Goal: Share content

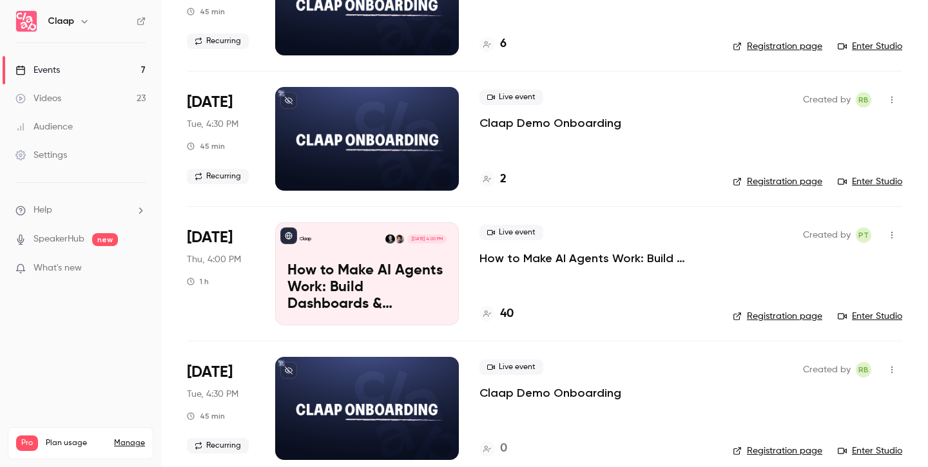
scroll to position [164, 0]
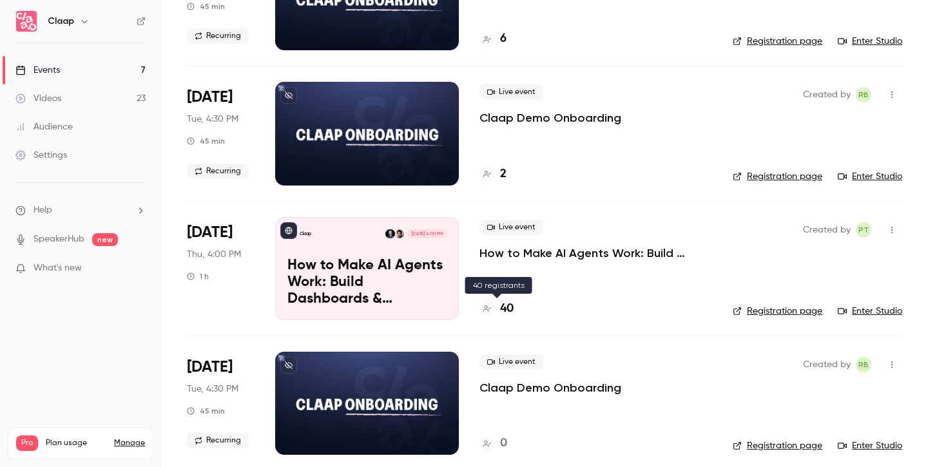
click at [509, 306] on h4 "40" at bounding box center [507, 308] width 14 height 17
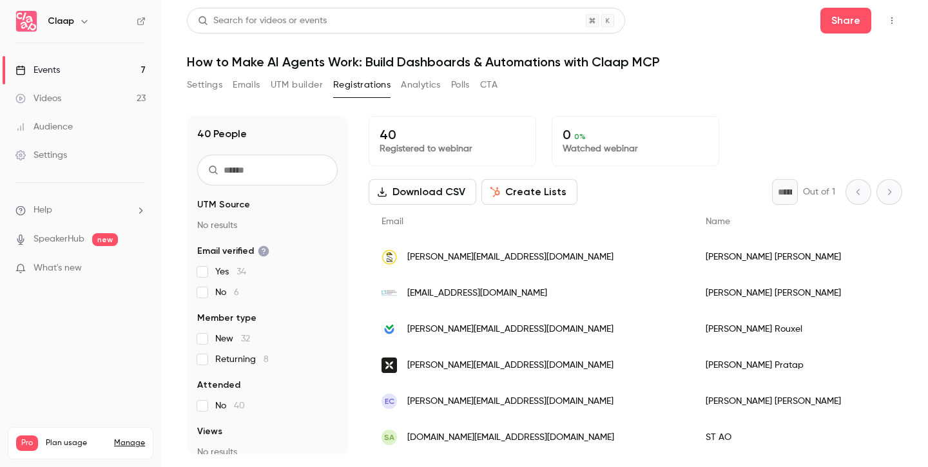
click at [366, 90] on button "Registrations" at bounding box center [361, 85] width 57 height 21
click at [220, 84] on button "Settings" at bounding box center [204, 85] width 35 height 21
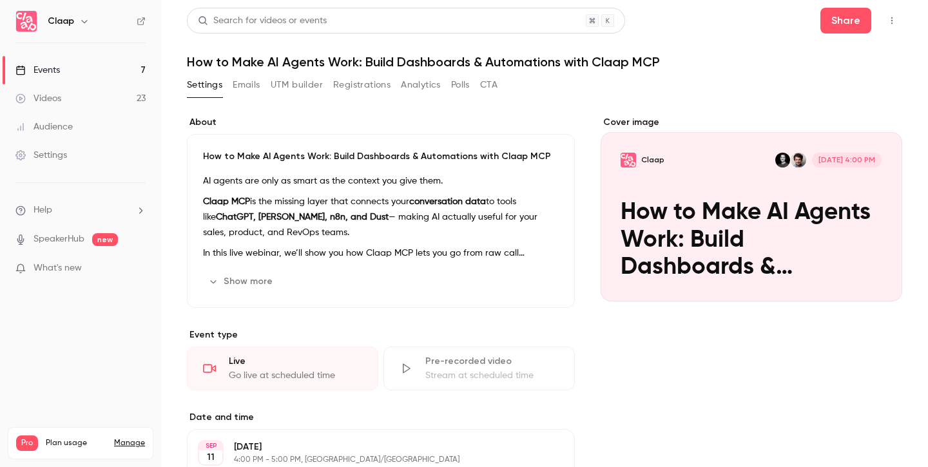
click at [369, 88] on button "Registrations" at bounding box center [361, 85] width 57 height 21
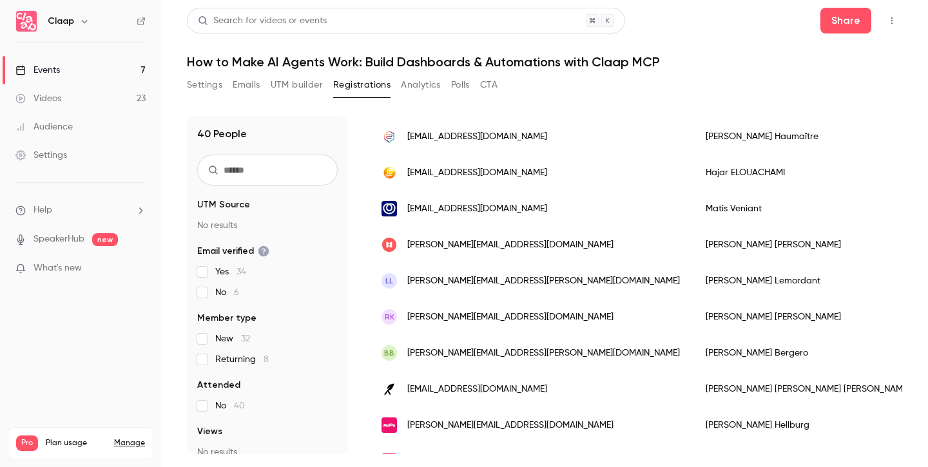
scroll to position [1229, 0]
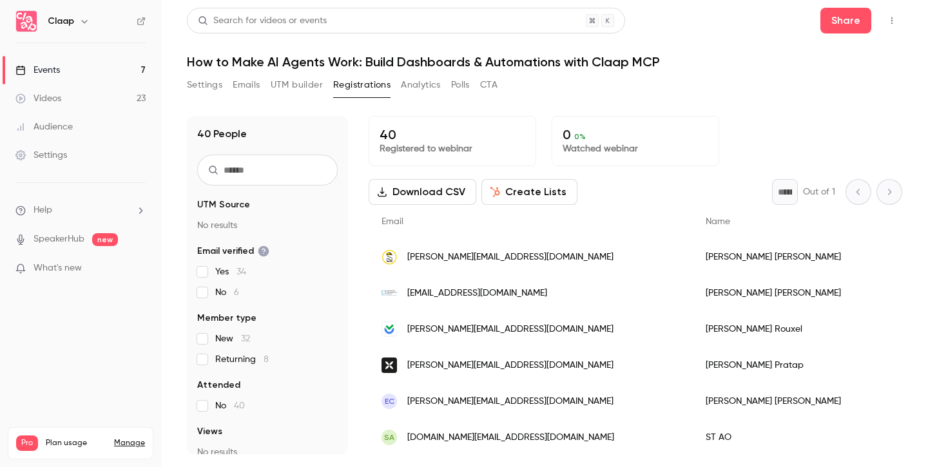
click at [421, 88] on button "Analytics" at bounding box center [421, 85] width 40 height 21
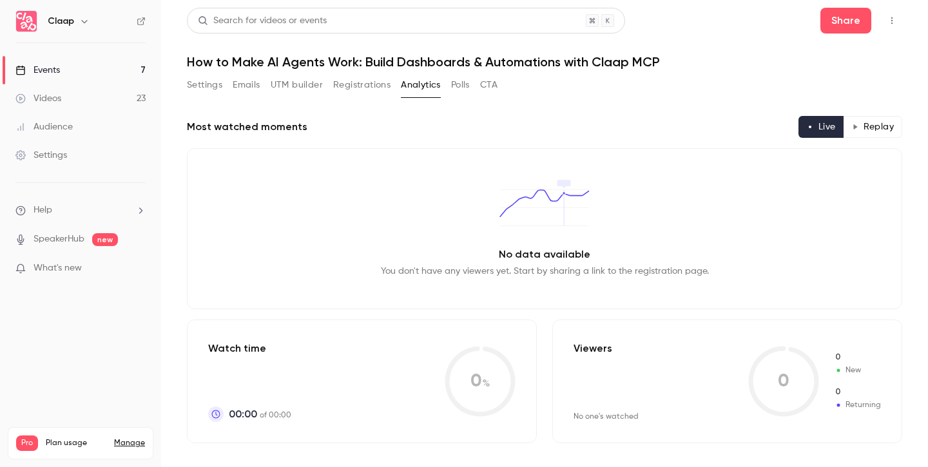
click at [318, 90] on button "UTM builder" at bounding box center [297, 85] width 52 height 21
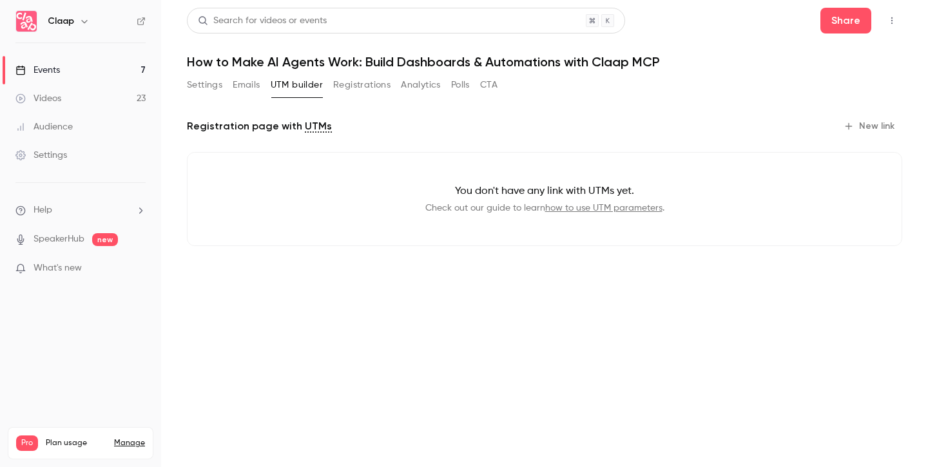
click at [364, 83] on button "Registrations" at bounding box center [361, 85] width 57 height 21
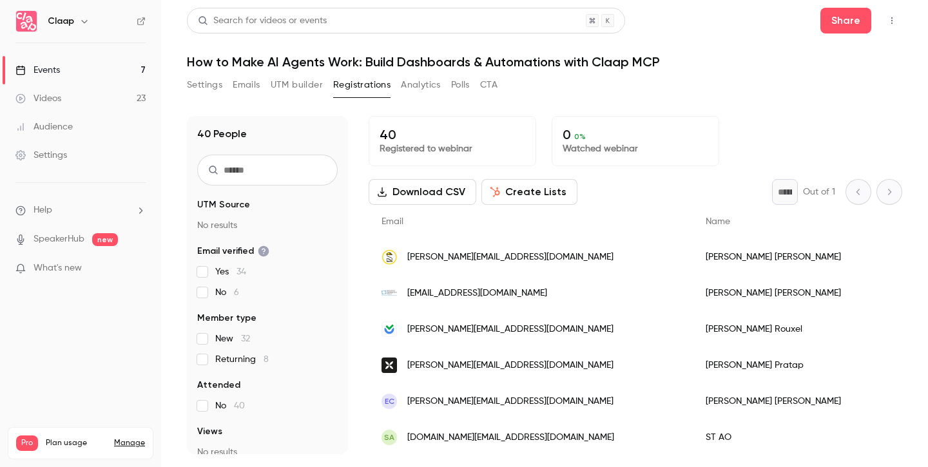
click at [210, 86] on button "Settings" at bounding box center [204, 85] width 35 height 21
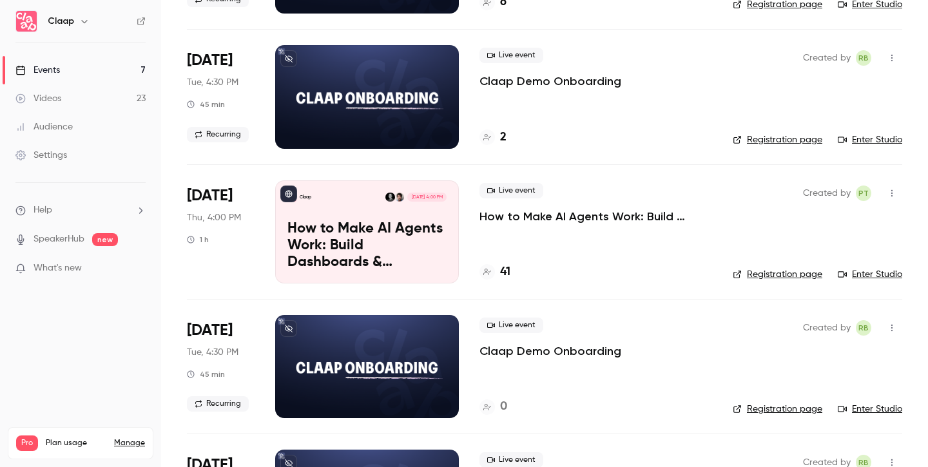
scroll to position [230, 0]
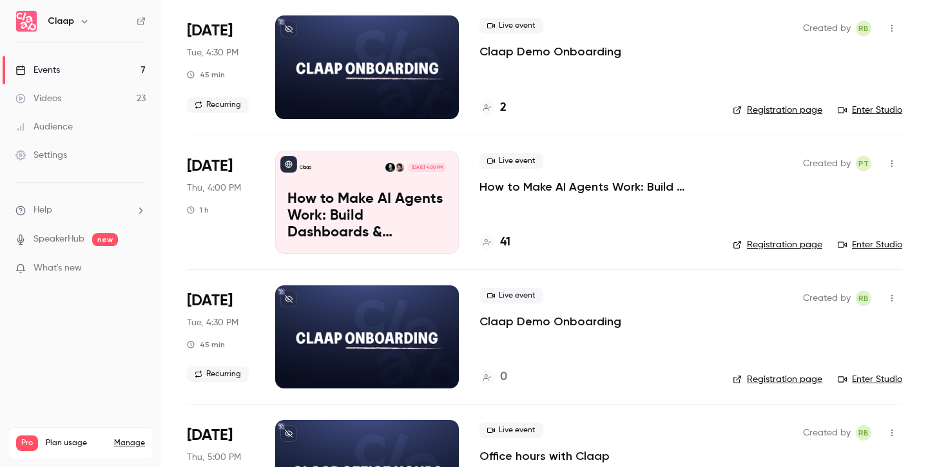
click at [409, 228] on p "How to Make AI Agents Work: Build Dashboards & Automations with Claap MCP" at bounding box center [367, 216] width 159 height 50
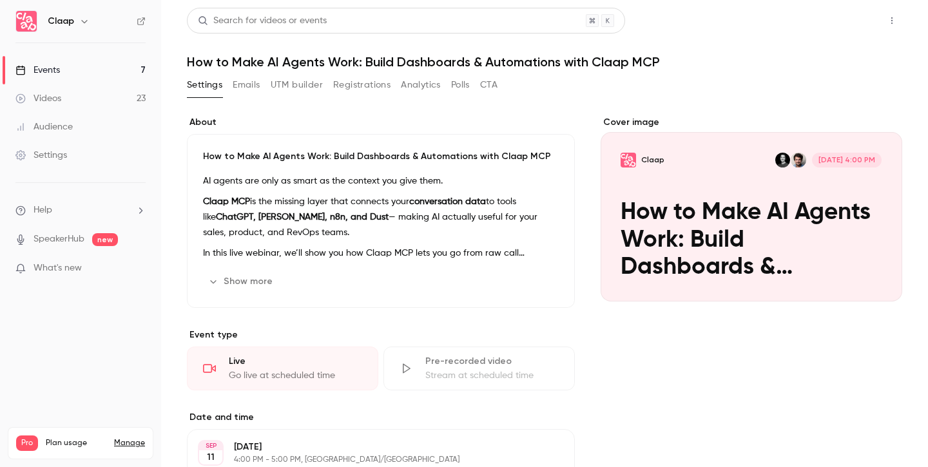
click at [854, 14] on button "Share" at bounding box center [846, 21] width 51 height 26
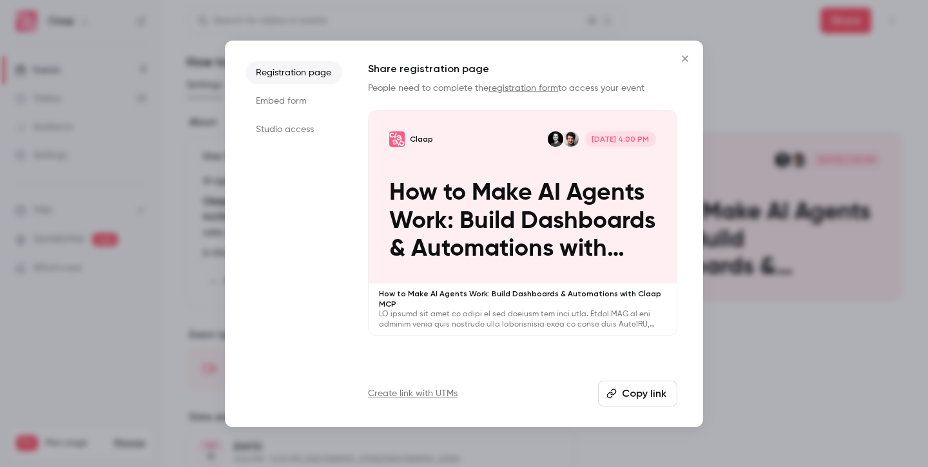
click at [629, 394] on button "Copy link" at bounding box center [637, 394] width 79 height 26
click at [639, 392] on button "Copy link" at bounding box center [637, 394] width 79 height 26
click at [646, 391] on button "Copy link" at bounding box center [637, 394] width 79 height 26
click at [684, 57] on icon "Close" at bounding box center [685, 58] width 6 height 6
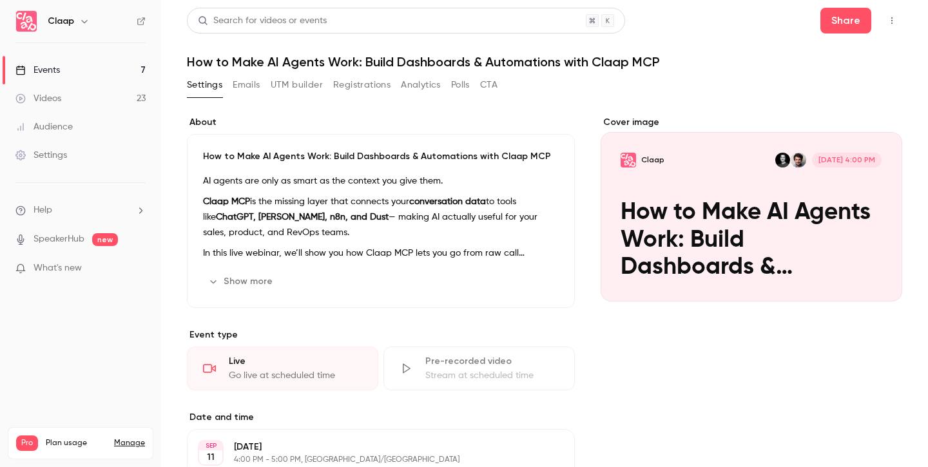
click at [79, 67] on link "Events 7" at bounding box center [80, 70] width 161 height 28
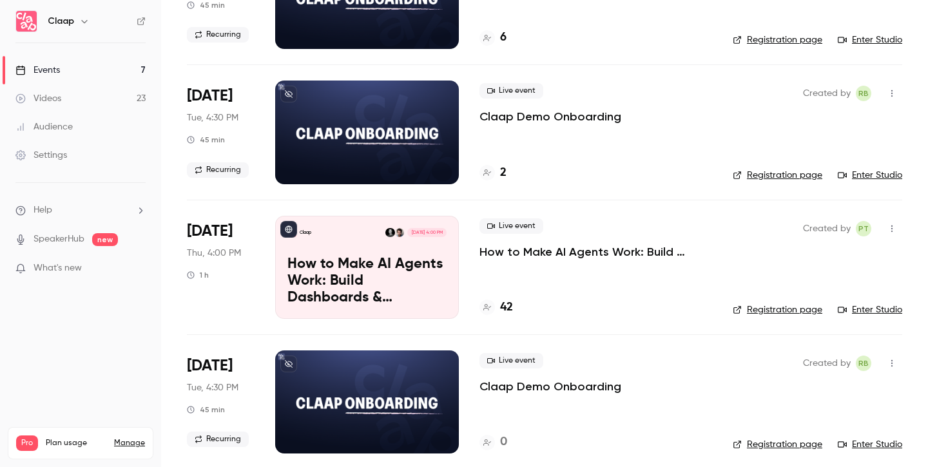
scroll to position [182, 0]
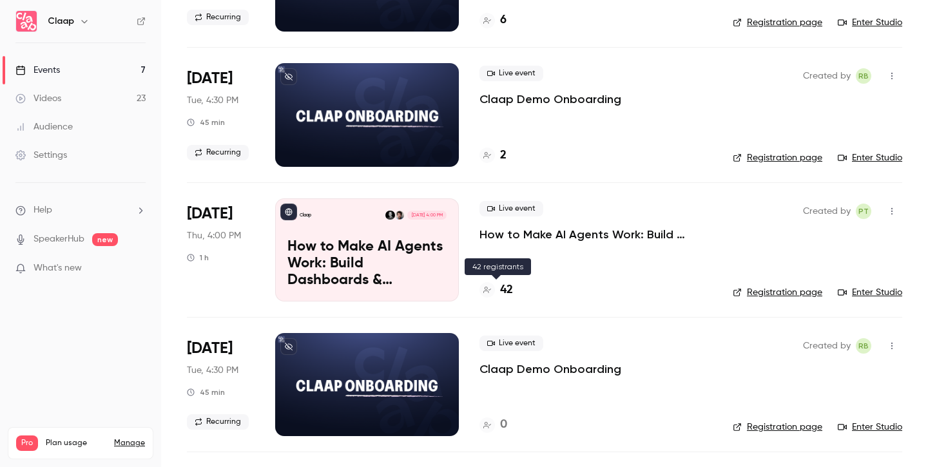
click at [510, 290] on h4 "42" at bounding box center [506, 290] width 13 height 17
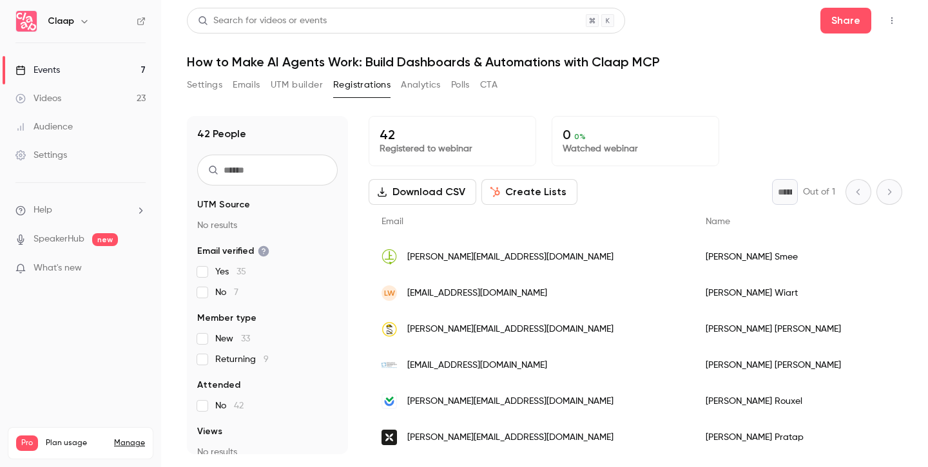
click at [66, 65] on link "Events 7" at bounding box center [80, 70] width 161 height 28
